Goal: Use online tool/utility: Utilize a website feature to perform a specific function

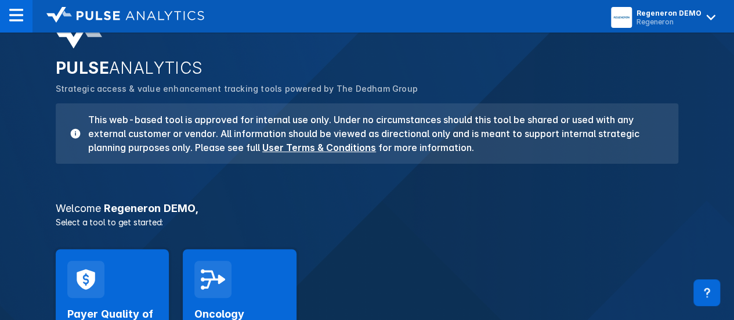
scroll to position [58, 0]
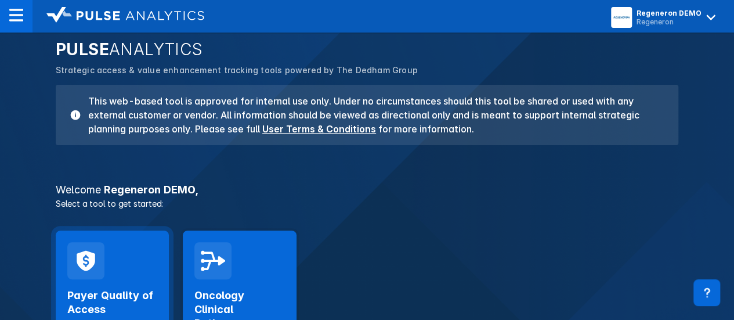
click at [130, 251] on div "Payer Quality of Access Launch Tool" at bounding box center [112, 300] width 113 height 140
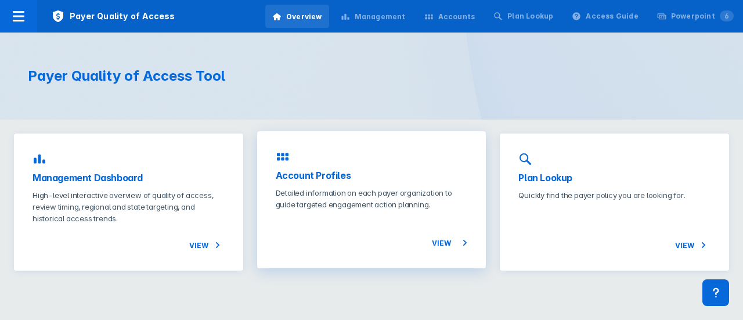
click at [334, 229] on div "View" at bounding box center [372, 229] width 192 height 39
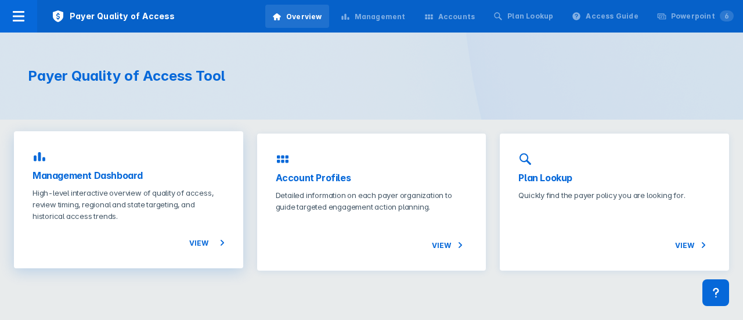
click at [121, 198] on p "High-level interactive overview of quality of access, review timing, regional a…" at bounding box center [128, 204] width 192 height 35
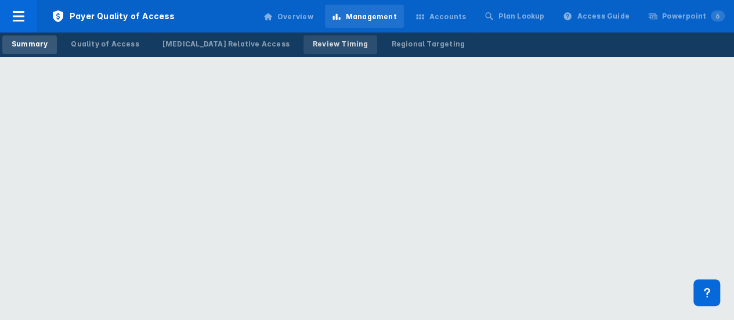
click at [313, 47] on div "Review Timing" at bounding box center [341, 44] width 56 height 10
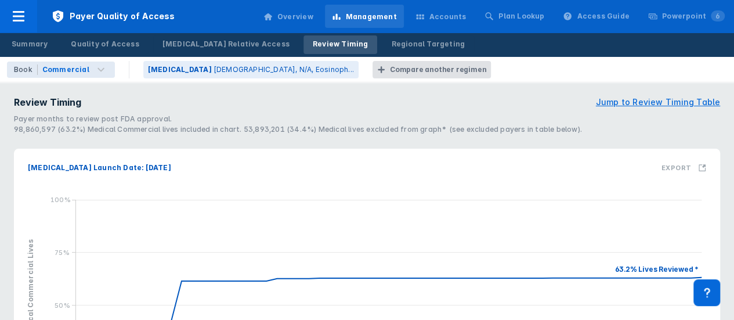
click at [57, 59] on div "Book Commercial [MEDICAL_DATA] [MEDICAL_DATA], N/A, Eosinoph... Compare another…" at bounding box center [367, 70] width 734 height 26
click at [69, 71] on div "Commercial" at bounding box center [65, 69] width 47 height 10
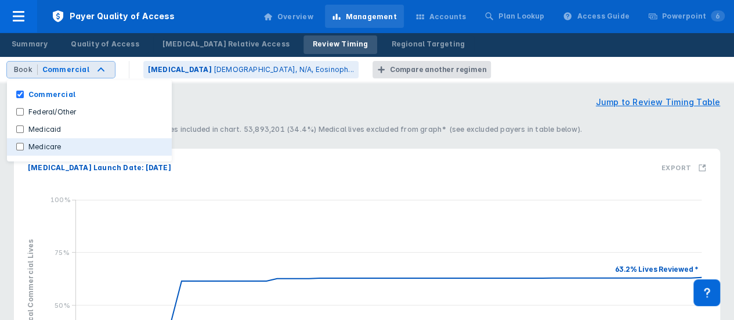
click at [42, 146] on label "Medicare" at bounding box center [45, 147] width 42 height 10
click at [24, 146] on input "Medicare" at bounding box center [20, 147] width 8 height 8
checkbox input "true"
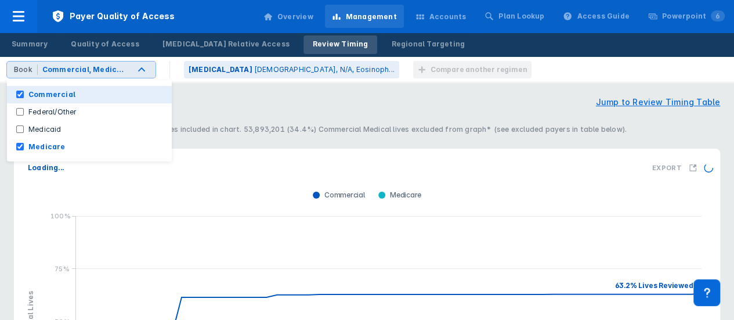
drag, startPoint x: 24, startPoint y: 89, endPoint x: 21, endPoint y: 96, distance: 7.5
click at [24, 89] on button "Commercial" at bounding box center [89, 94] width 165 height 17
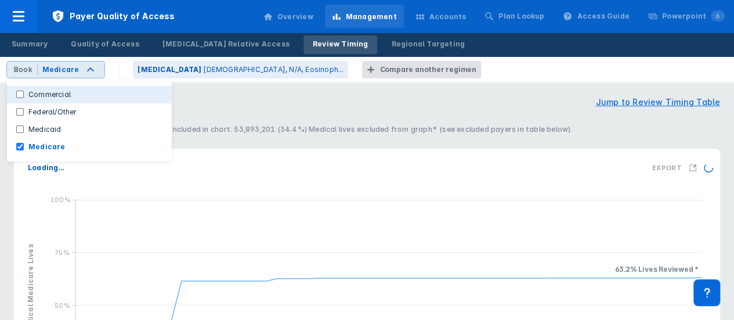
checkbox input "false"
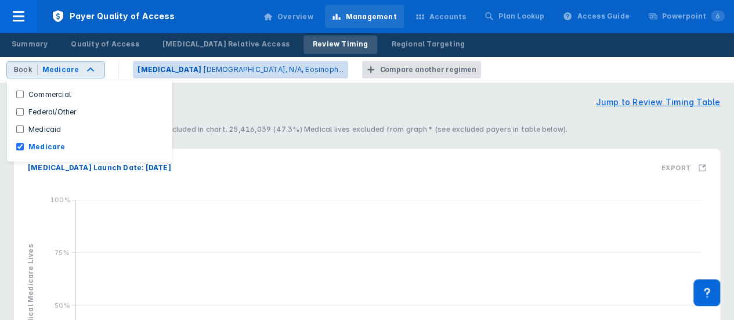
click at [215, 70] on p "[DEMOGRAPHIC_DATA], N/A, Eosinoph..." at bounding box center [273, 69] width 140 height 10
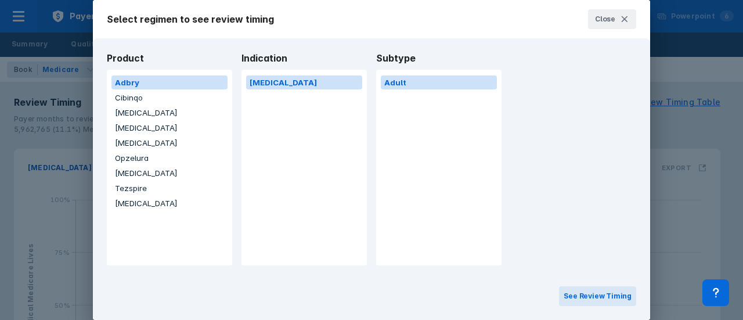
click at [138, 117] on button "[MEDICAL_DATA]" at bounding box center [169, 113] width 116 height 14
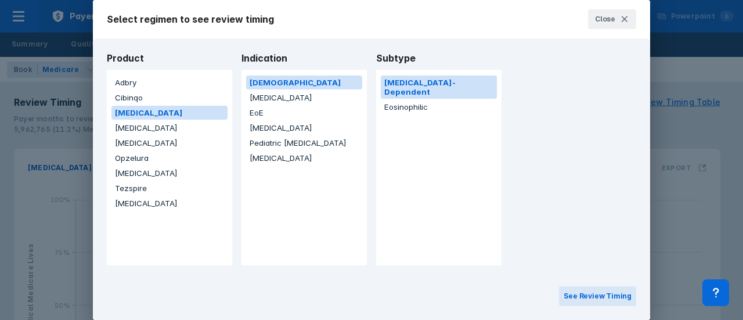
click at [438, 100] on button "Eosinophilic" at bounding box center [439, 107] width 116 height 14
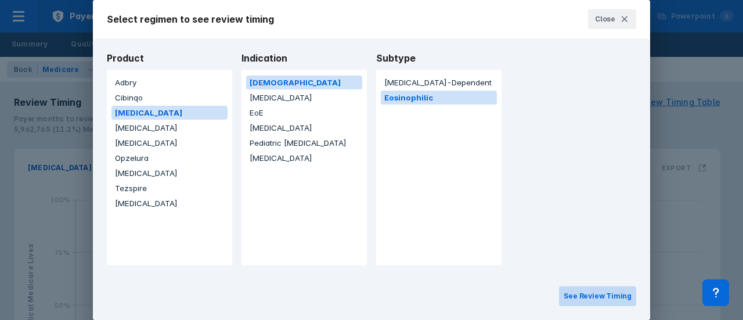
click at [588, 295] on button "See Review Timing" at bounding box center [597, 296] width 77 height 20
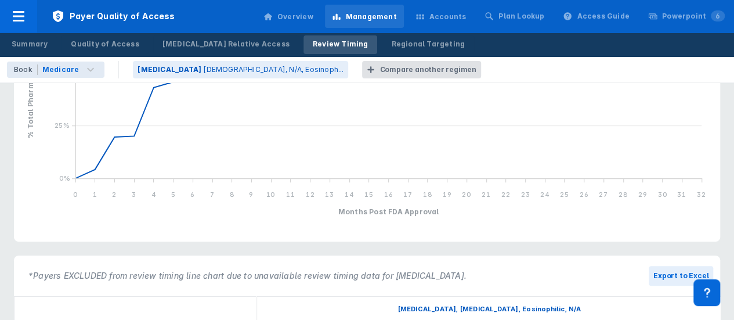
scroll to position [116, 0]
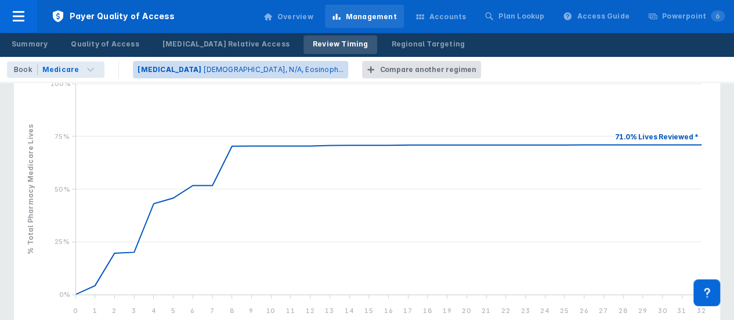
click at [203, 72] on p "[DEMOGRAPHIC_DATA], N/A, Eosinoph..." at bounding box center [273, 69] width 140 height 10
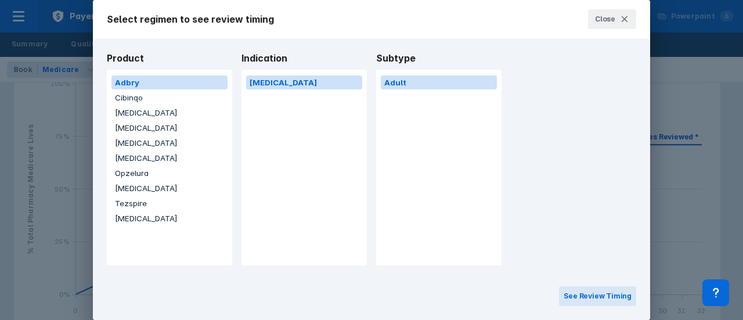
click at [143, 125] on button "[MEDICAL_DATA]" at bounding box center [169, 128] width 116 height 14
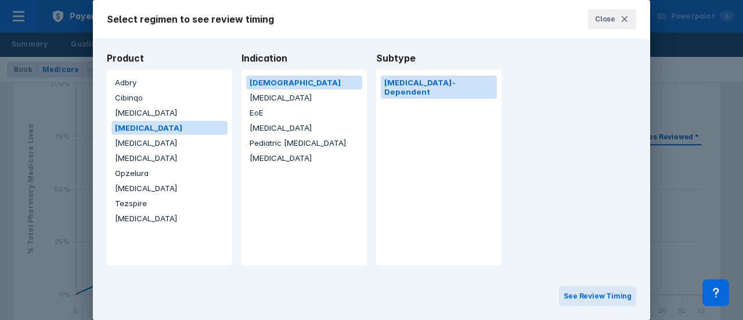
click at [283, 118] on div "[MEDICAL_DATA] [MEDICAL_DATA] EoE [MEDICAL_DATA] Pediatric [MEDICAL_DATA] [MEDI…" at bounding box center [304, 120] width 116 height 92
click at [283, 114] on button "EoE" at bounding box center [304, 113] width 116 height 14
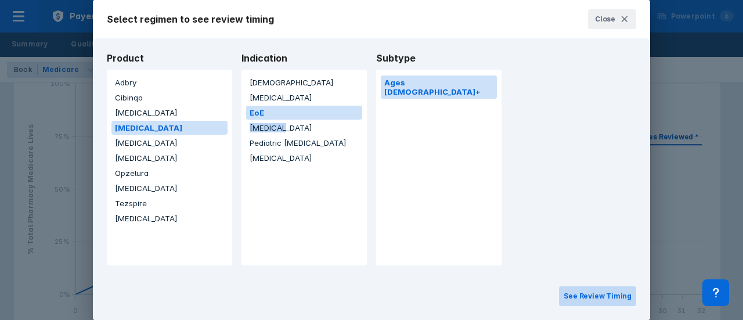
click at [628, 294] on button "See Review Timing" at bounding box center [597, 296] width 77 height 20
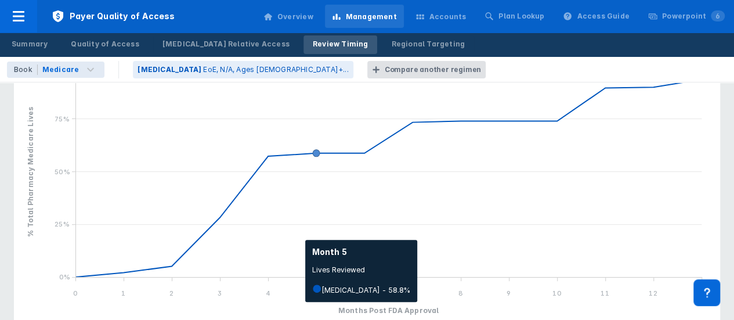
scroll to position [116, 0]
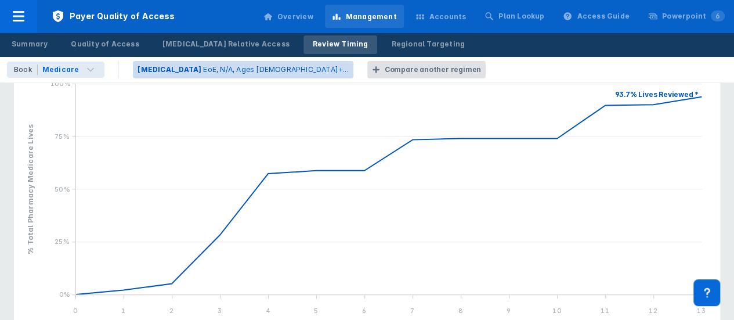
click at [203, 69] on p "EoE, N/A, Ages [DEMOGRAPHIC_DATA]+..." at bounding box center [275, 69] width 145 height 10
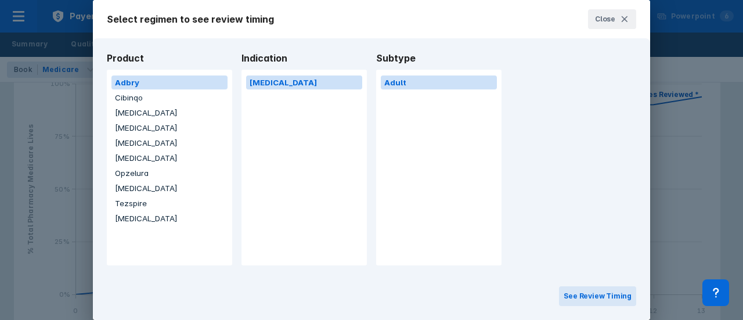
click at [134, 128] on button "[MEDICAL_DATA]" at bounding box center [169, 128] width 116 height 14
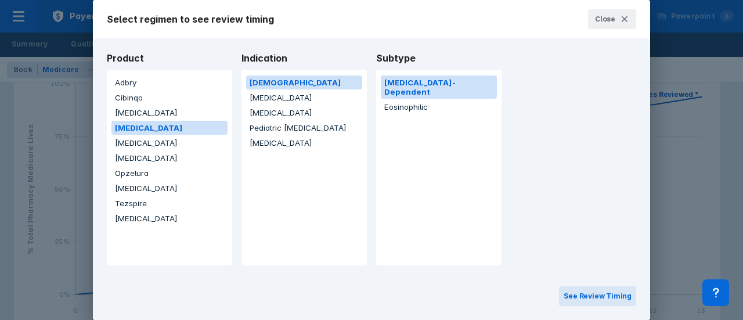
click at [289, 141] on button "[MEDICAL_DATA]" at bounding box center [304, 143] width 116 height 14
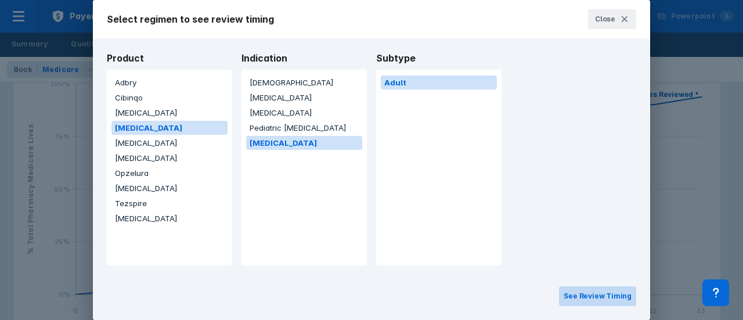
click at [602, 292] on button "See Review Timing" at bounding box center [597, 296] width 77 height 20
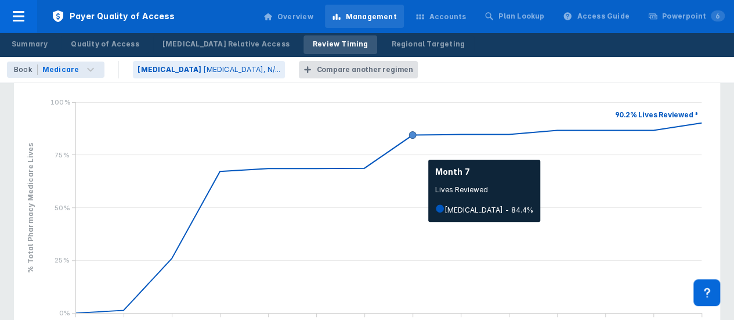
scroll to position [116, 0]
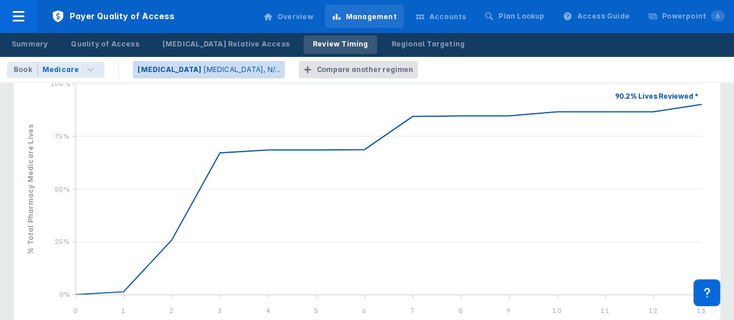
click at [203, 70] on p "[MEDICAL_DATA], N/..." at bounding box center [241, 69] width 77 height 10
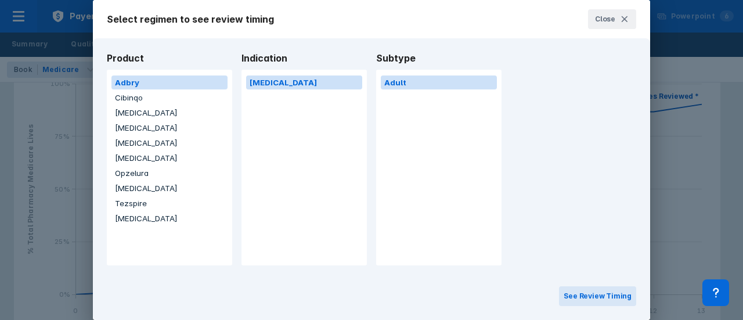
click at [135, 124] on button "[MEDICAL_DATA]" at bounding box center [169, 128] width 116 height 14
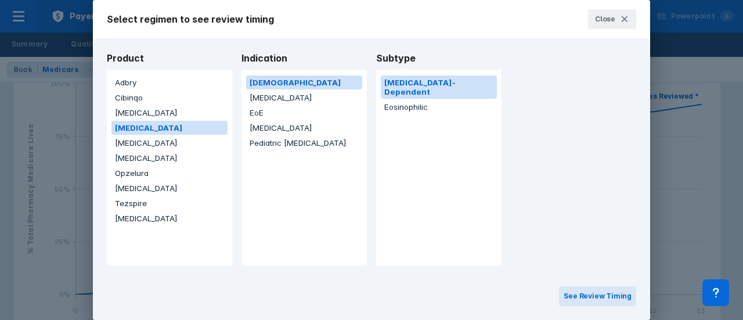
click at [282, 121] on button "[MEDICAL_DATA]" at bounding box center [304, 128] width 116 height 14
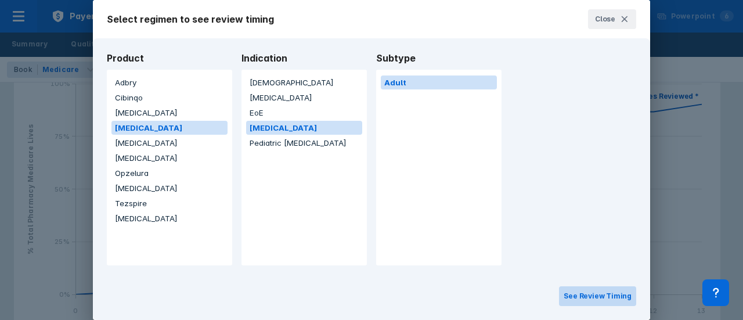
click at [594, 295] on button "See Review Timing" at bounding box center [597, 296] width 77 height 20
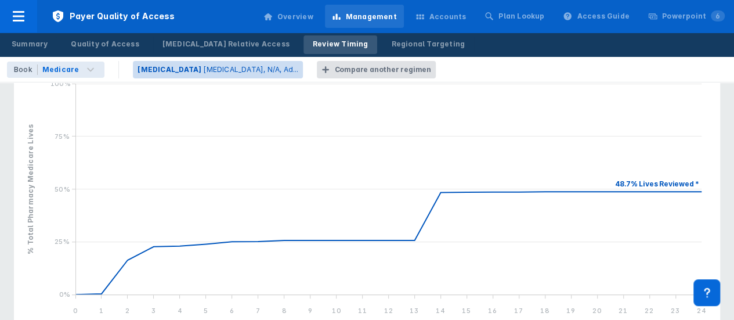
click at [203, 70] on p "[MEDICAL_DATA], N/A, Ad..." at bounding box center [250, 69] width 95 height 10
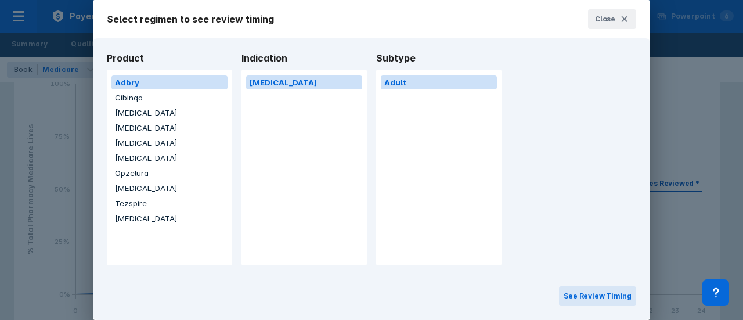
click at [129, 140] on button "[MEDICAL_DATA]" at bounding box center [169, 143] width 116 height 14
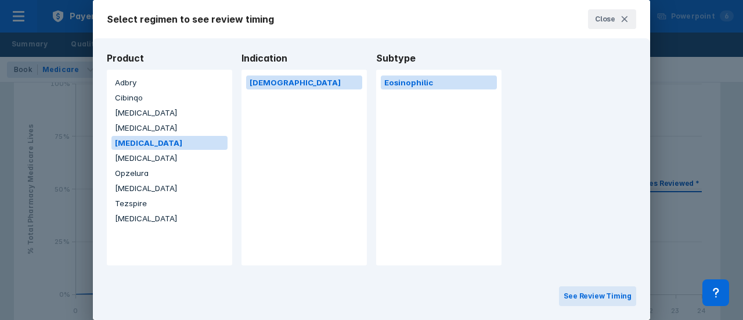
click at [130, 127] on button "[MEDICAL_DATA]" at bounding box center [169, 128] width 116 height 14
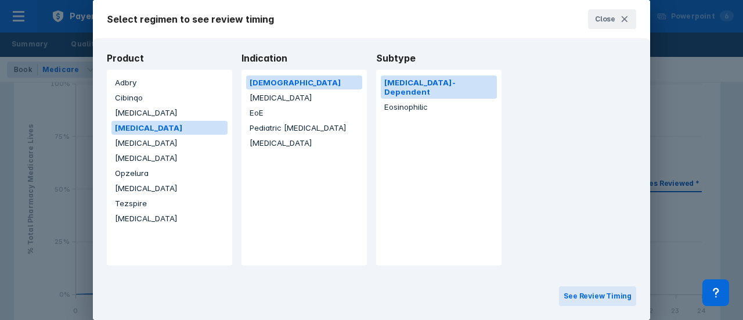
click at [276, 98] on button "[MEDICAL_DATA]" at bounding box center [304, 98] width 116 height 14
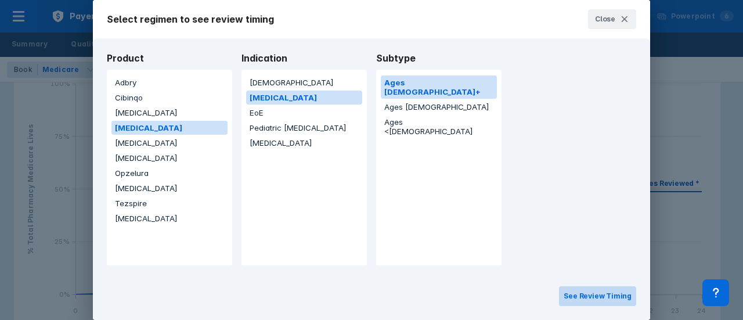
click at [606, 296] on button "See Review Timing" at bounding box center [597, 296] width 77 height 20
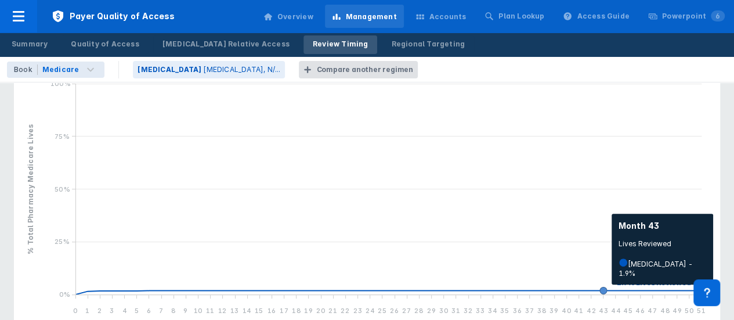
scroll to position [174, 0]
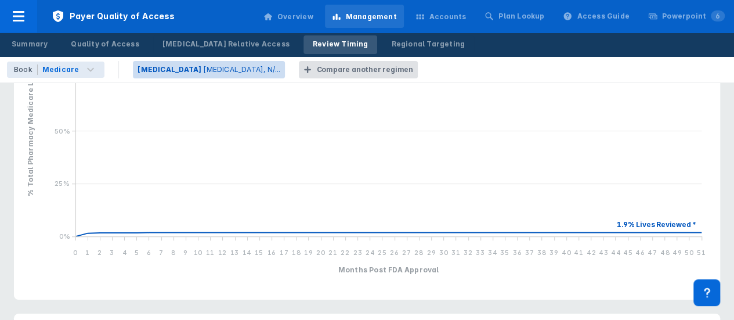
click at [203, 64] on p "[MEDICAL_DATA], N/..." at bounding box center [241, 69] width 77 height 10
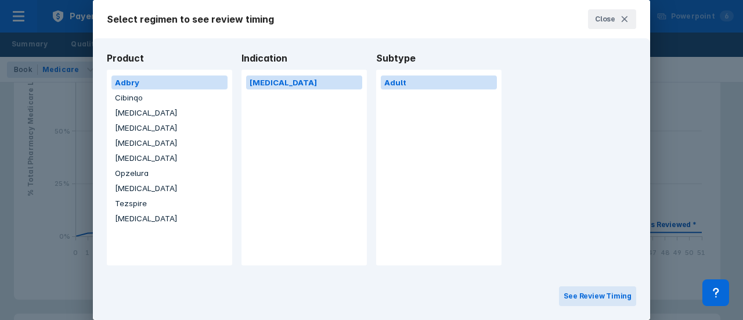
click at [138, 126] on button "[MEDICAL_DATA]" at bounding box center [169, 128] width 116 height 14
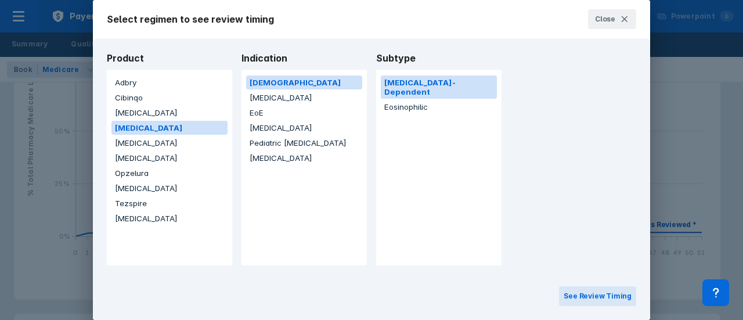
click at [313, 97] on button "[MEDICAL_DATA]" at bounding box center [304, 98] width 116 height 14
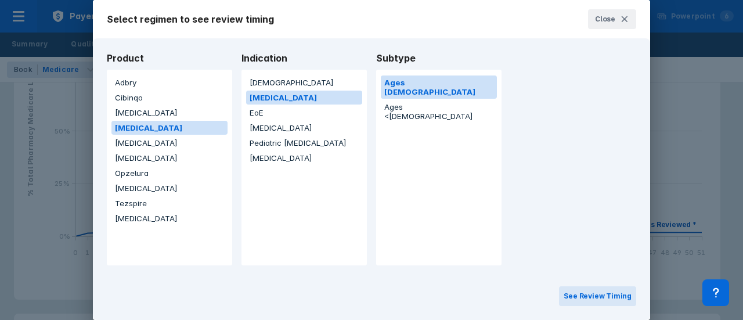
click at [422, 100] on button "Ages <[DEMOGRAPHIC_DATA]" at bounding box center [439, 111] width 116 height 23
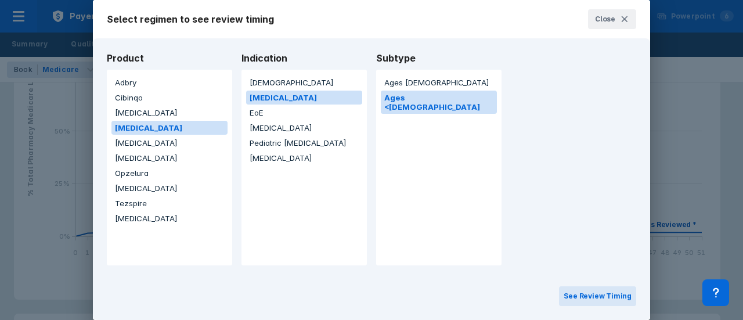
click at [424, 84] on button "Ages [DEMOGRAPHIC_DATA]" at bounding box center [439, 82] width 116 height 14
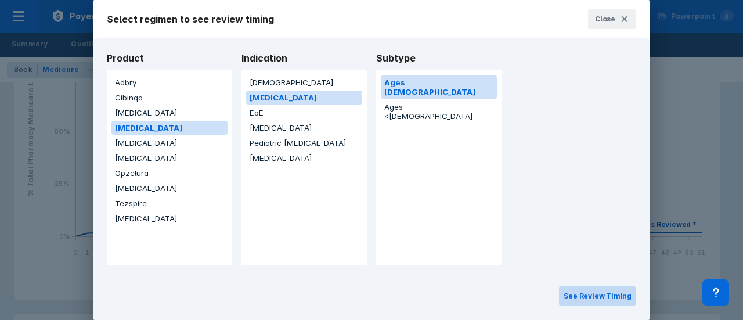
click at [607, 303] on button "See Review Timing" at bounding box center [597, 296] width 77 height 20
